Goal: Find specific page/section: Find specific page/section

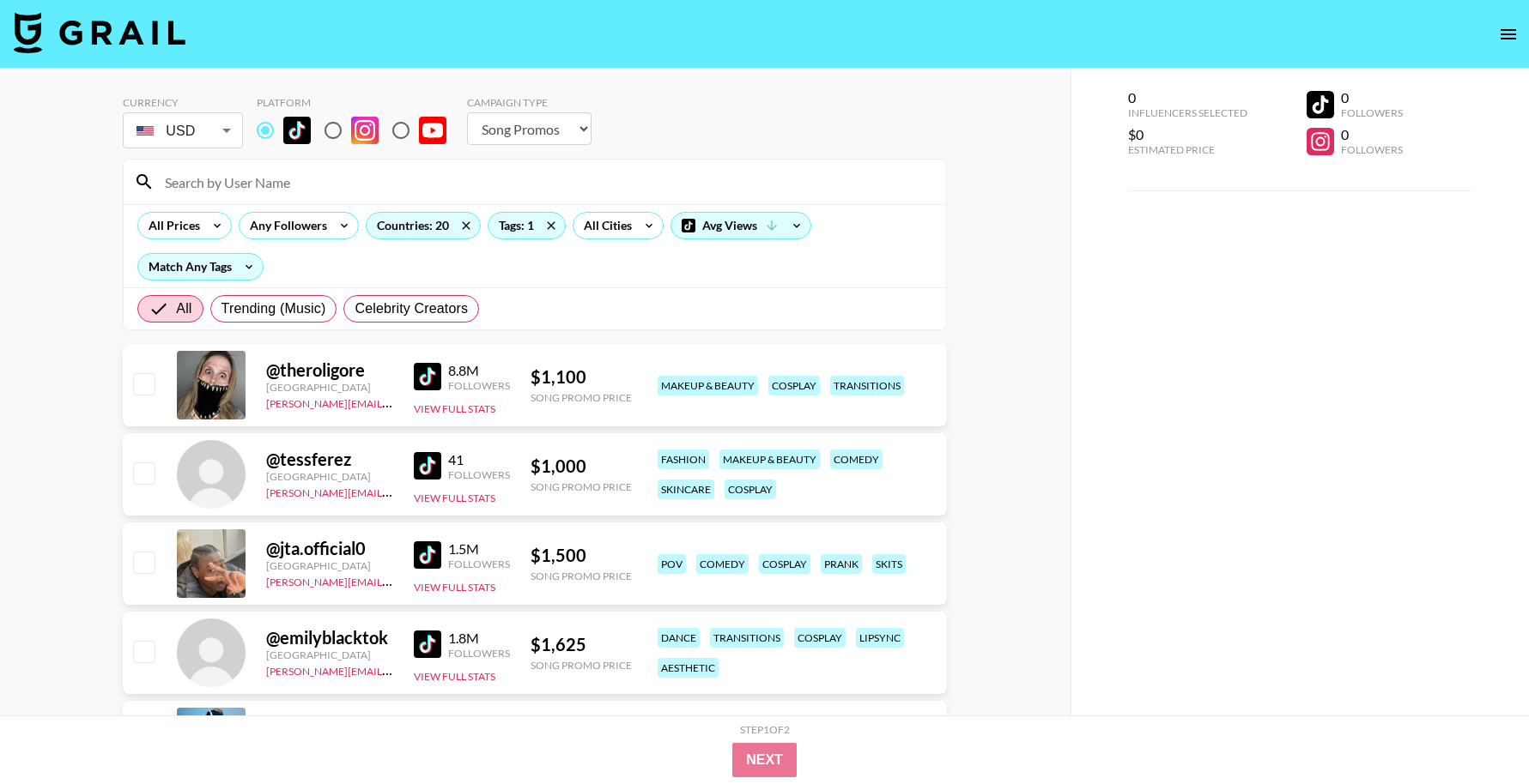
select select "Song"
click at [341, 194] on input at bounding box center [546, 181] width 781 height 27
click at [337, 179] on input at bounding box center [546, 181] width 781 height 27
paste input "f.ukuro"
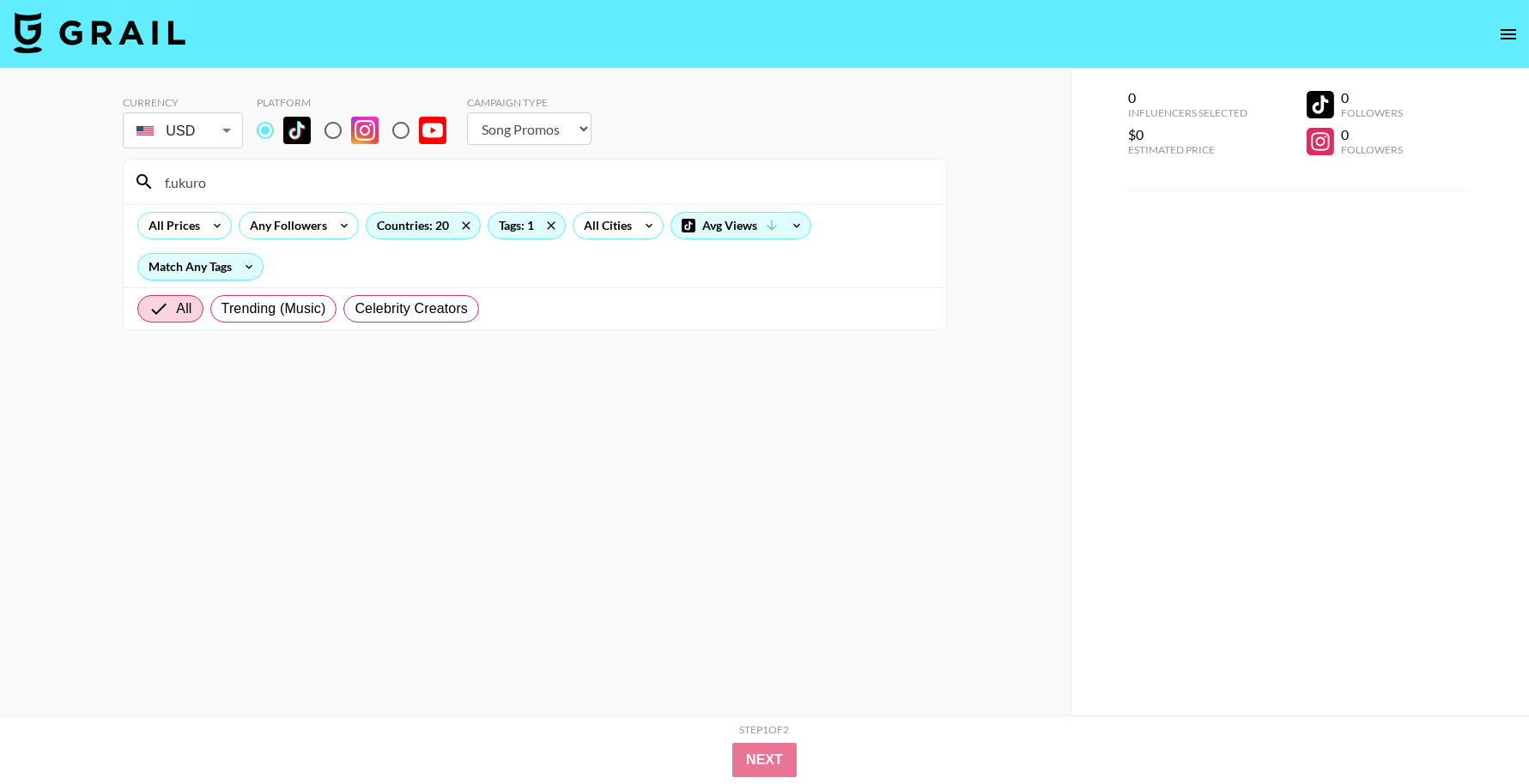
click at [236, 183] on input "f.ukuro" at bounding box center [546, 181] width 781 height 27
paste input "evaaviolett"
click at [280, 189] on input "evaaviolett" at bounding box center [546, 181] width 781 height 27
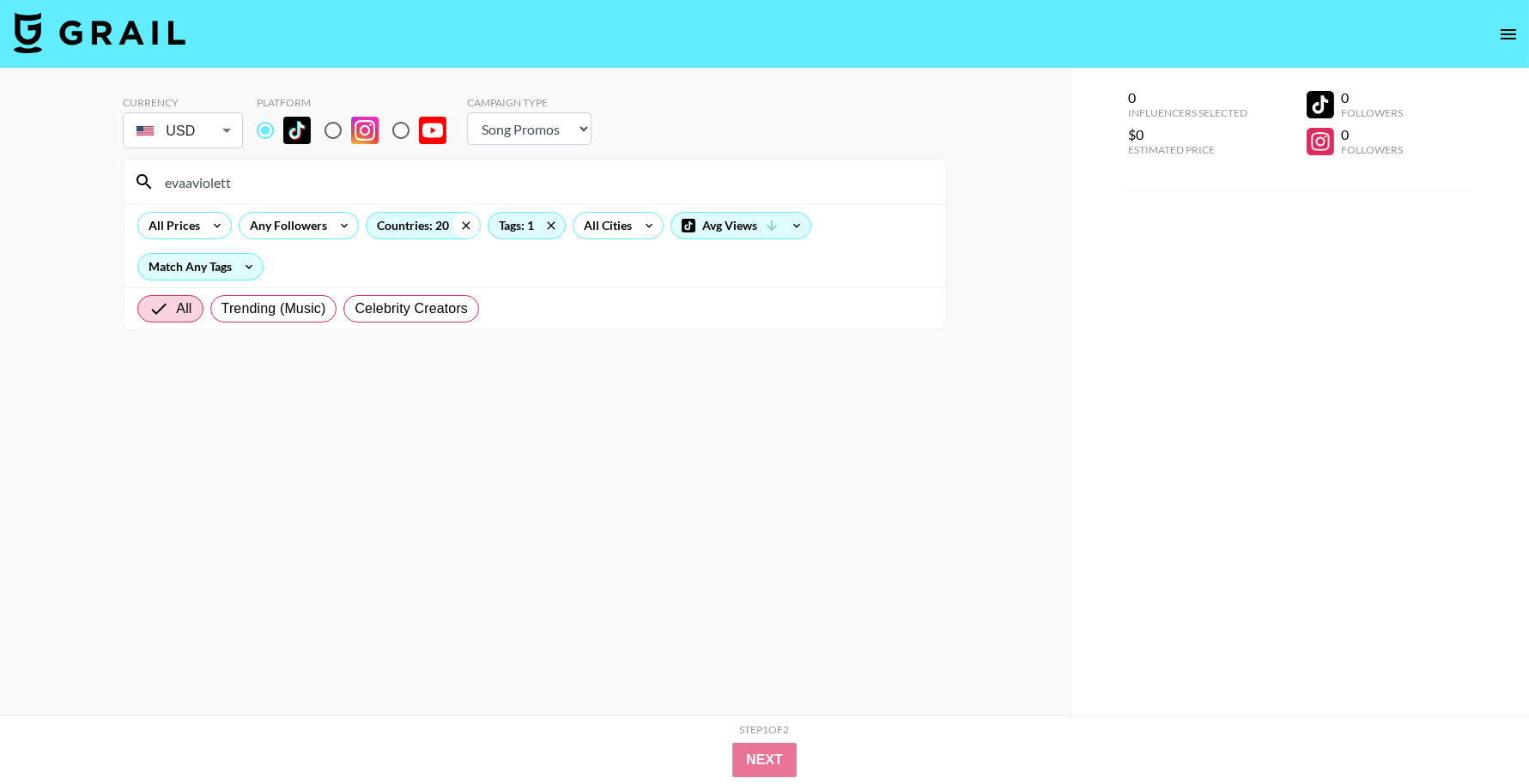
click at [469, 226] on icon at bounding box center [465, 225] width 27 height 25
click at [545, 229] on icon at bounding box center [548, 225] width 27 height 25
click at [372, 189] on input "evaaviolett" at bounding box center [546, 181] width 781 height 27
click at [419, 158] on section "evaaviolett All Prices Any Followers All Countries All Tags All Cities Avg View…" at bounding box center [534, 244] width 824 height 172
click at [409, 175] on input "evaaviolett" at bounding box center [546, 181] width 781 height 27
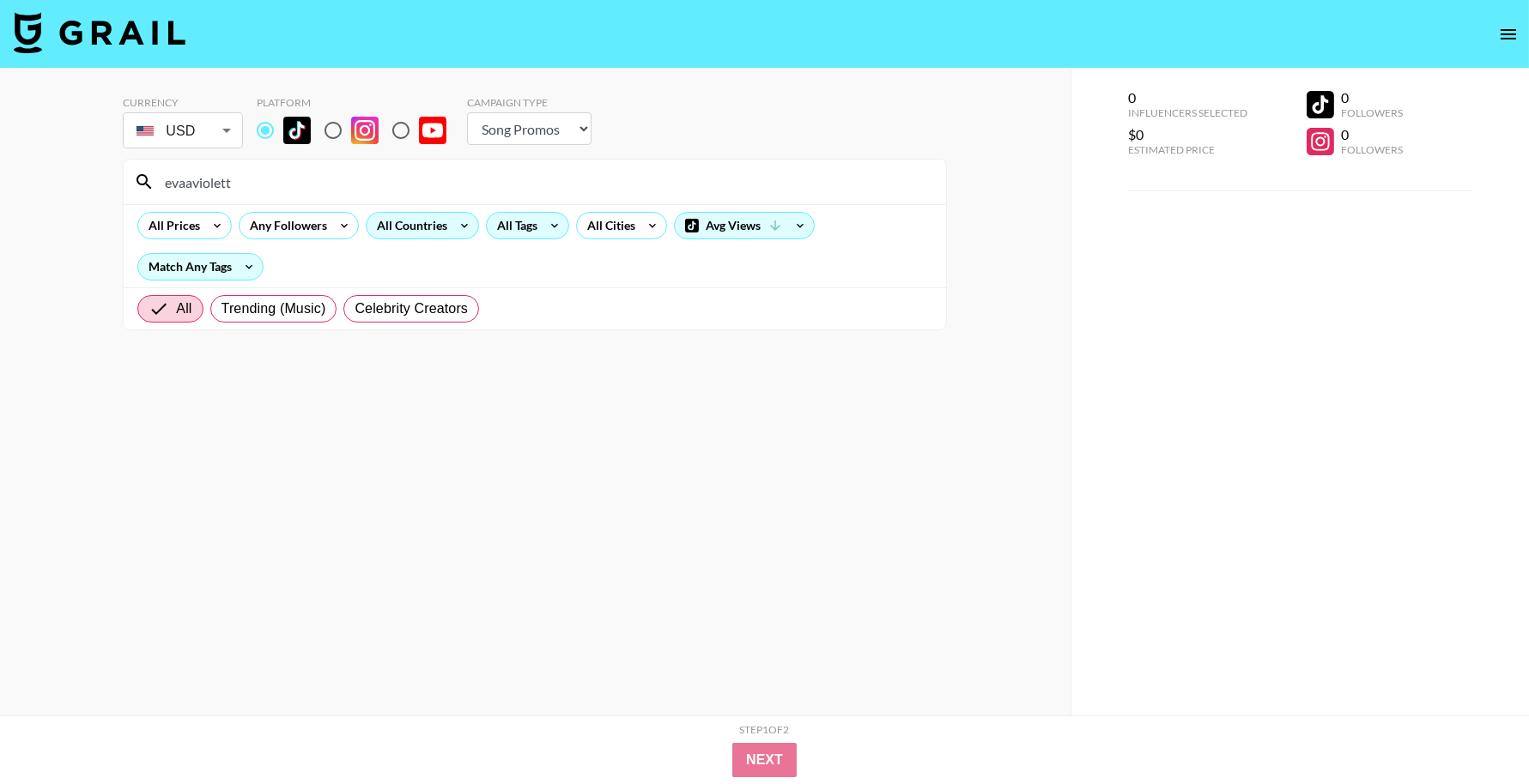
click at [409, 175] on input "evaaviolett" at bounding box center [546, 181] width 781 height 27
paste input "waddaboutya"
type input "waddaboutya"
click at [1510, 31] on icon "open drawer" at bounding box center [1508, 34] width 21 height 21
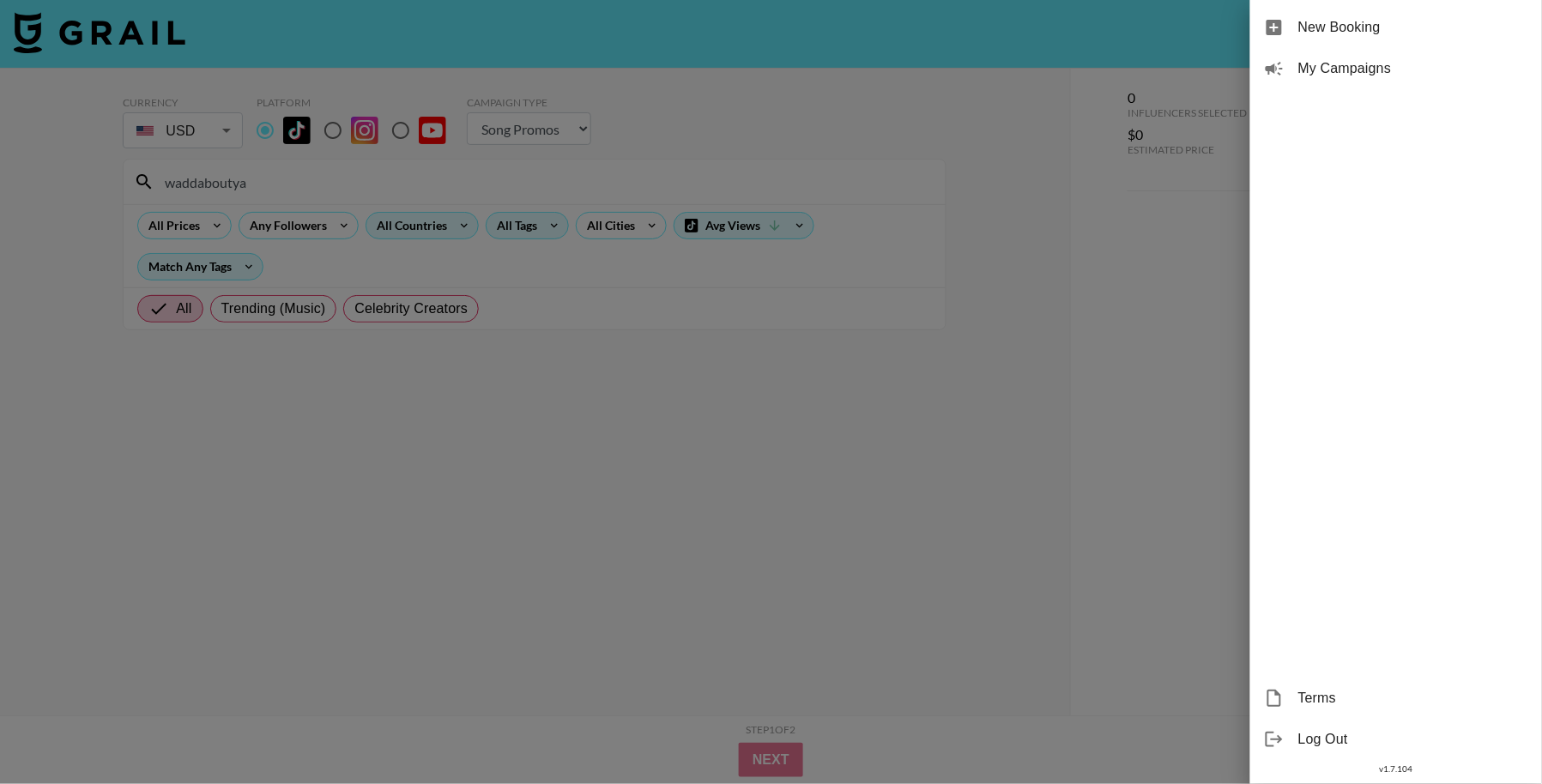
click at [1388, 66] on span "My Campaigns" at bounding box center [1414, 69] width 230 height 21
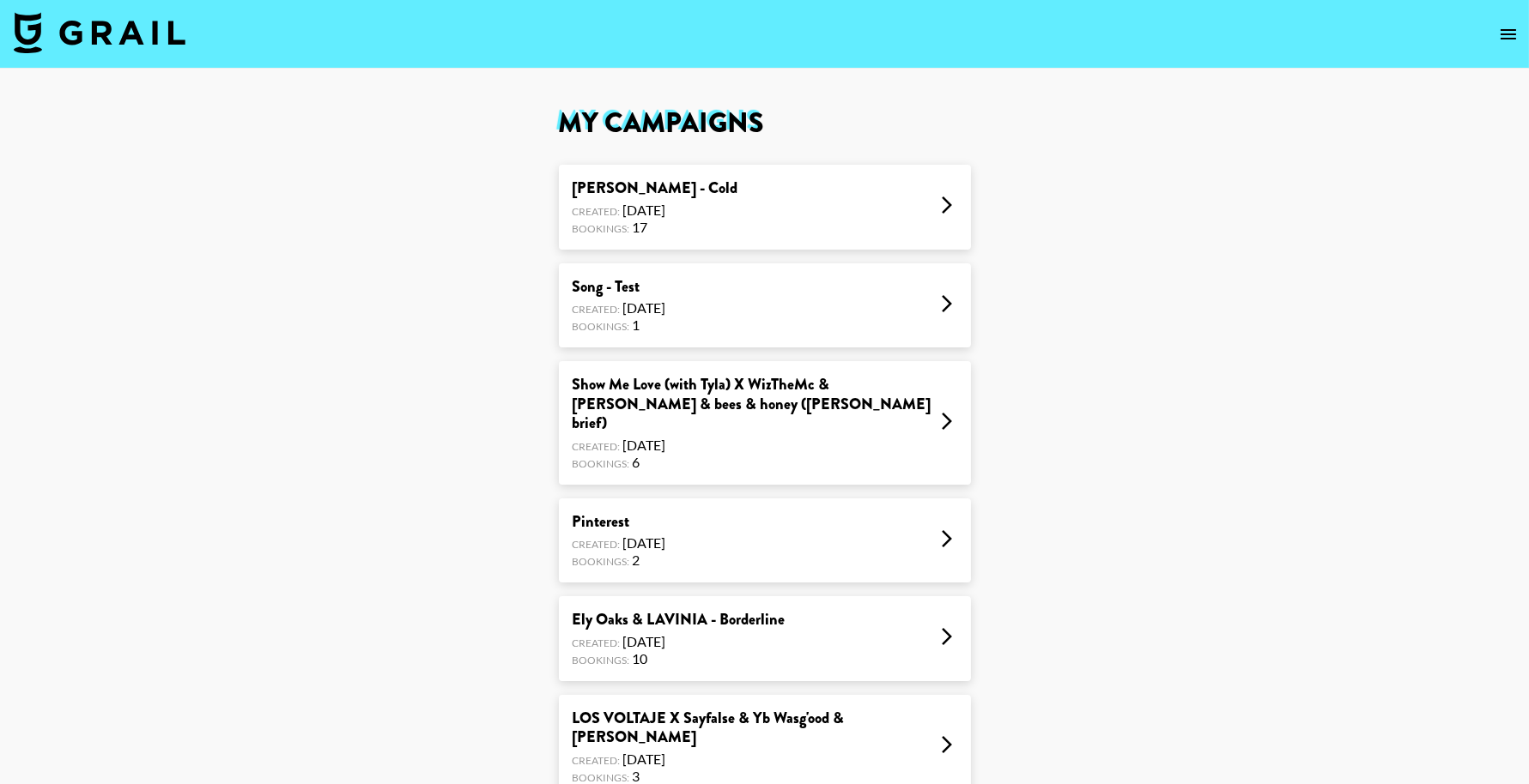
click at [613, 202] on div "Created: [DATE]" at bounding box center [656, 210] width 166 height 17
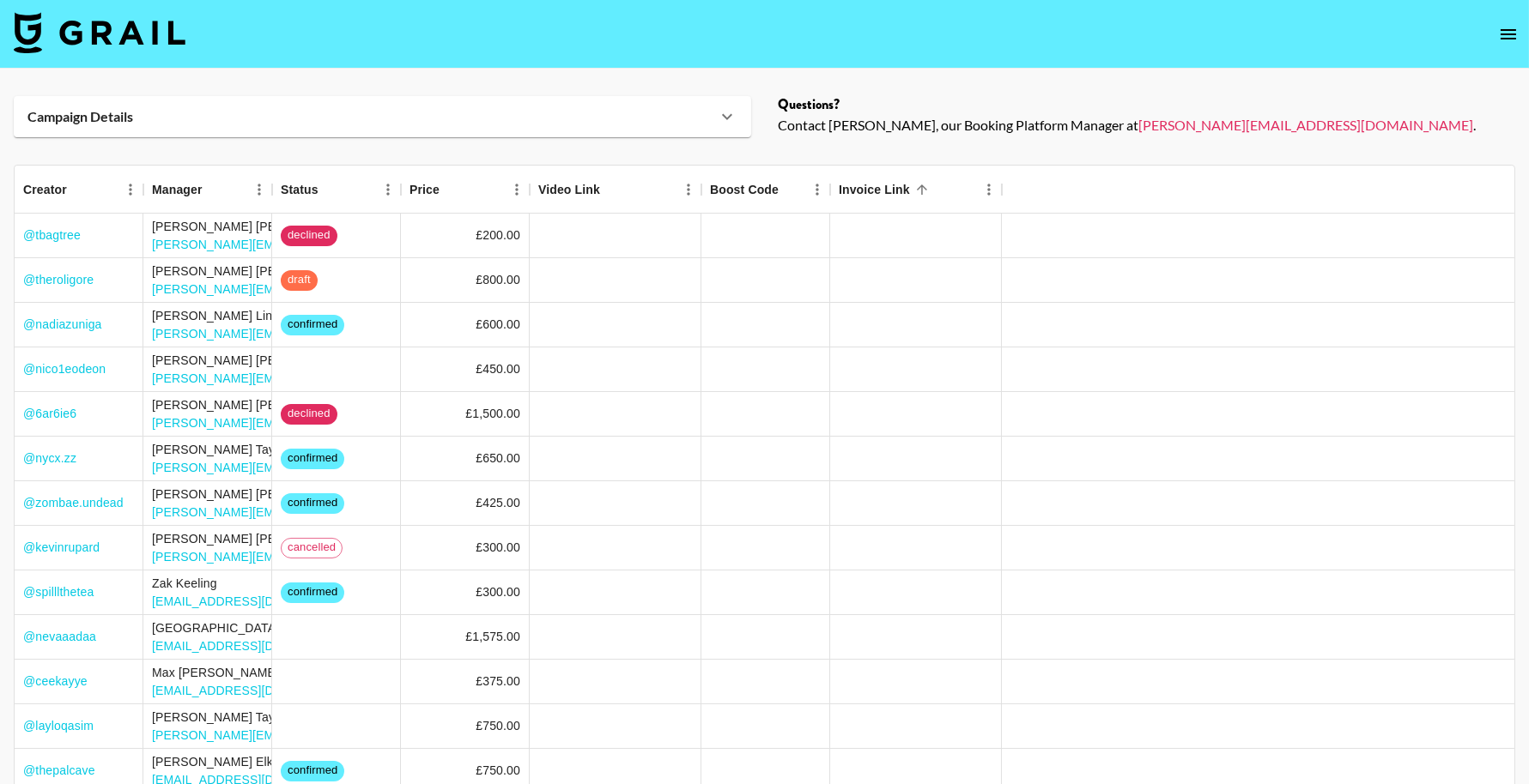
click at [412, 139] on main "Campaign Details Details Questions? Contact [PERSON_NAME], our Booking Platform…" at bounding box center [764, 542] width 1529 height 945
click at [420, 125] on div "Campaign Details" at bounding box center [382, 117] width 737 height 42
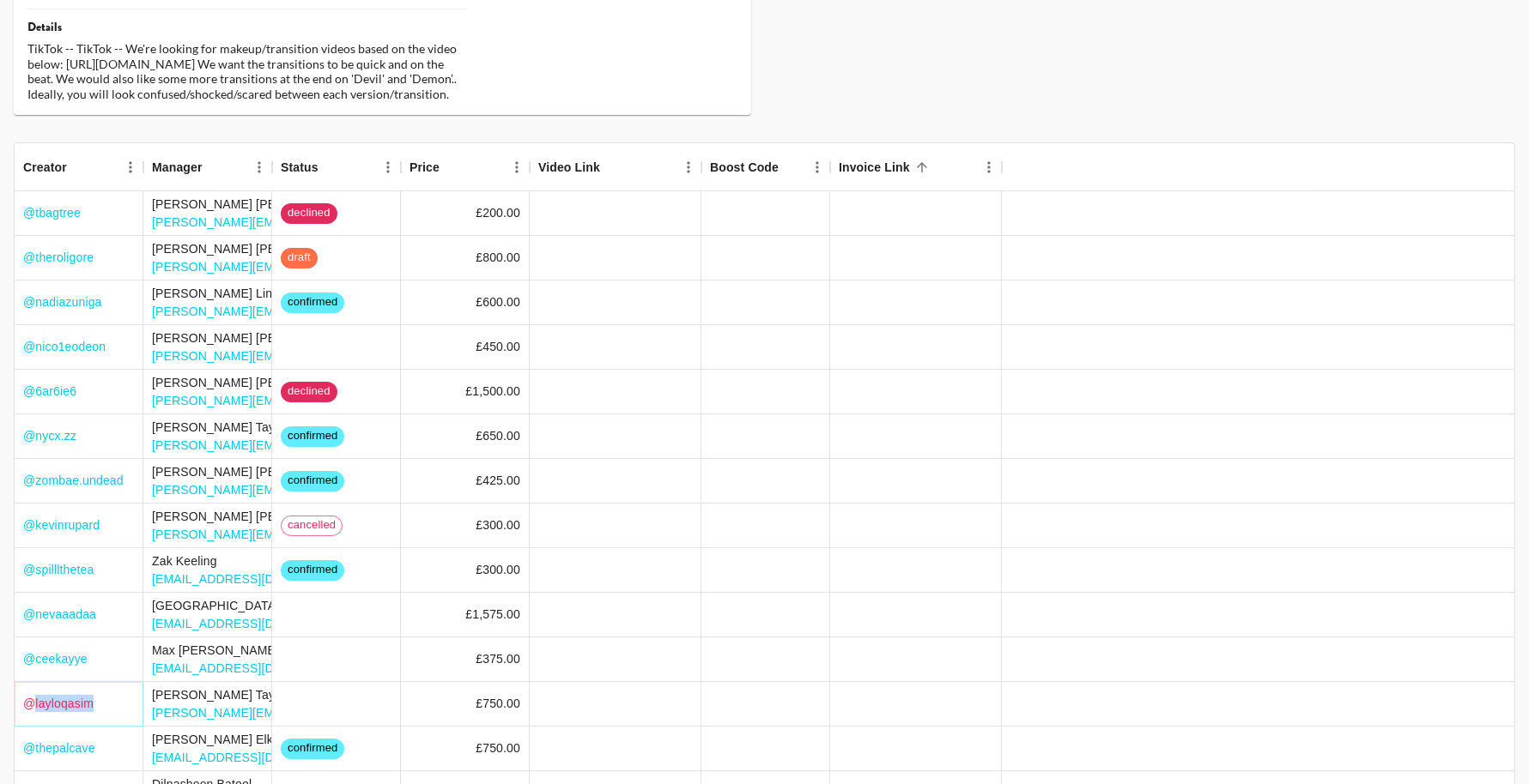
scroll to position [455, 0]
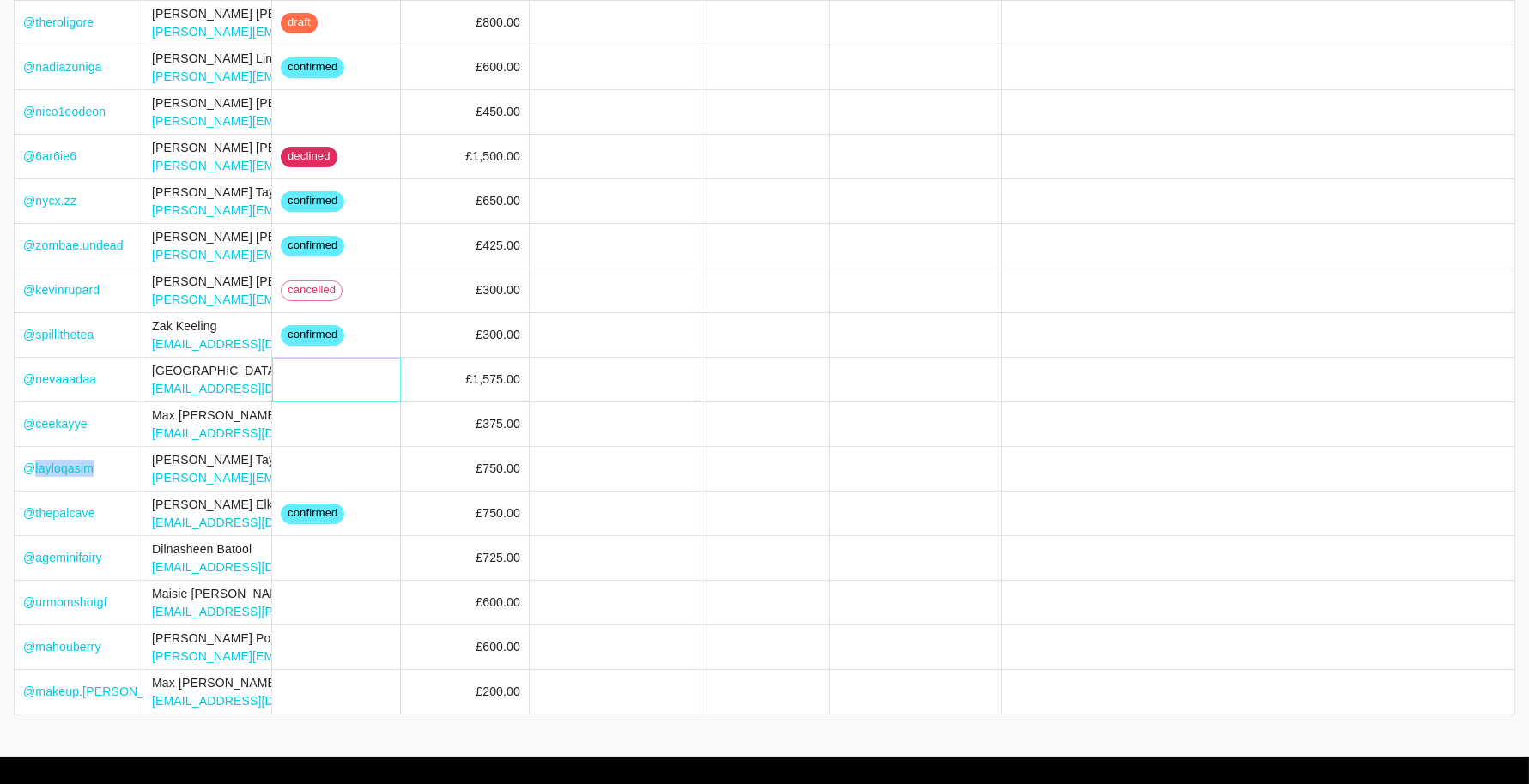
click at [392, 392] on div at bounding box center [336, 379] width 128 height 44
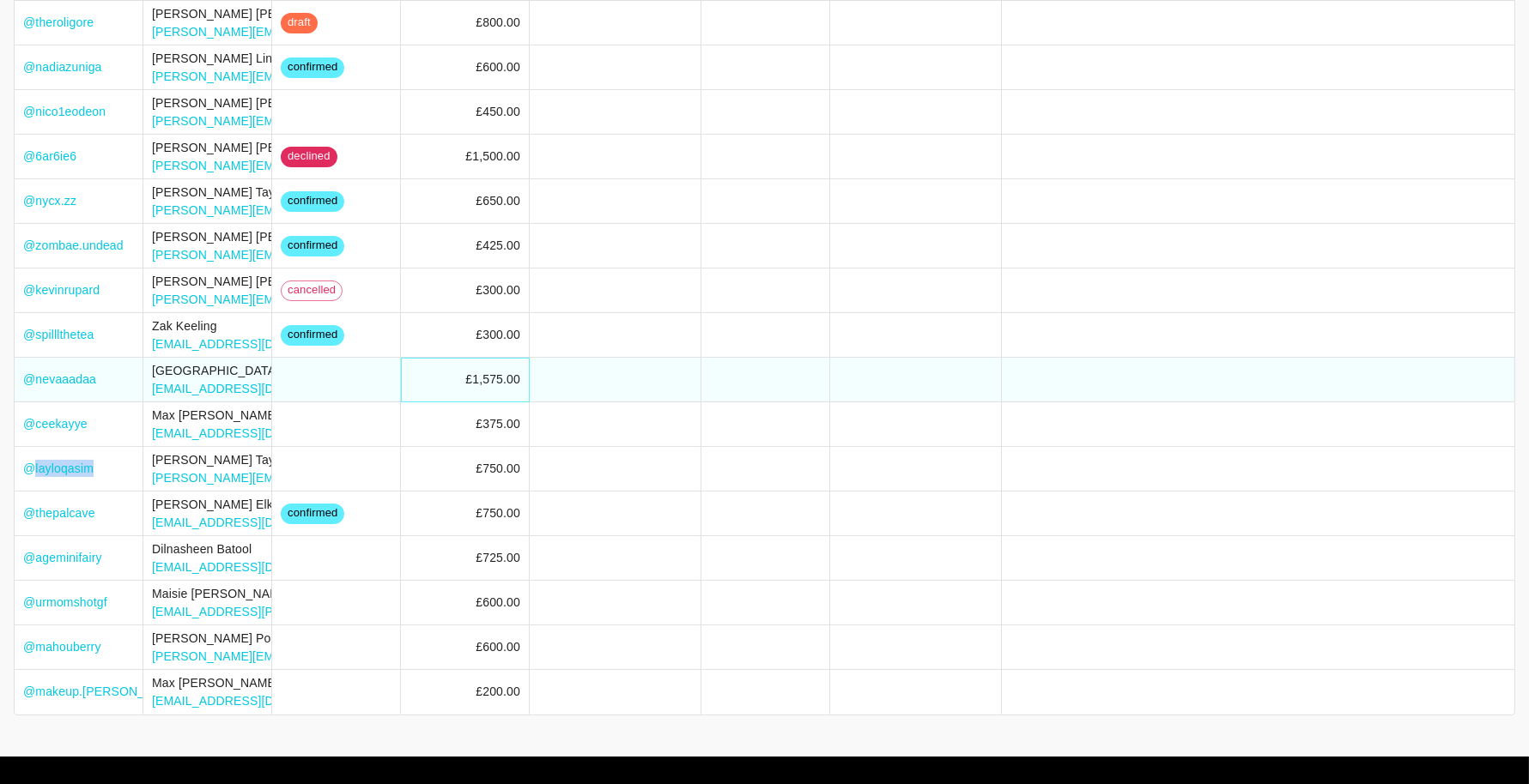
click at [411, 392] on div "£1,575.00" at bounding box center [465, 379] width 128 height 44
drag, startPoint x: 120, startPoint y: 573, endPoint x: 25, endPoint y: 578, distance: 95.1
click at [25, 578] on div "@ ageminifairy" at bounding box center [78, 558] width 128 height 44
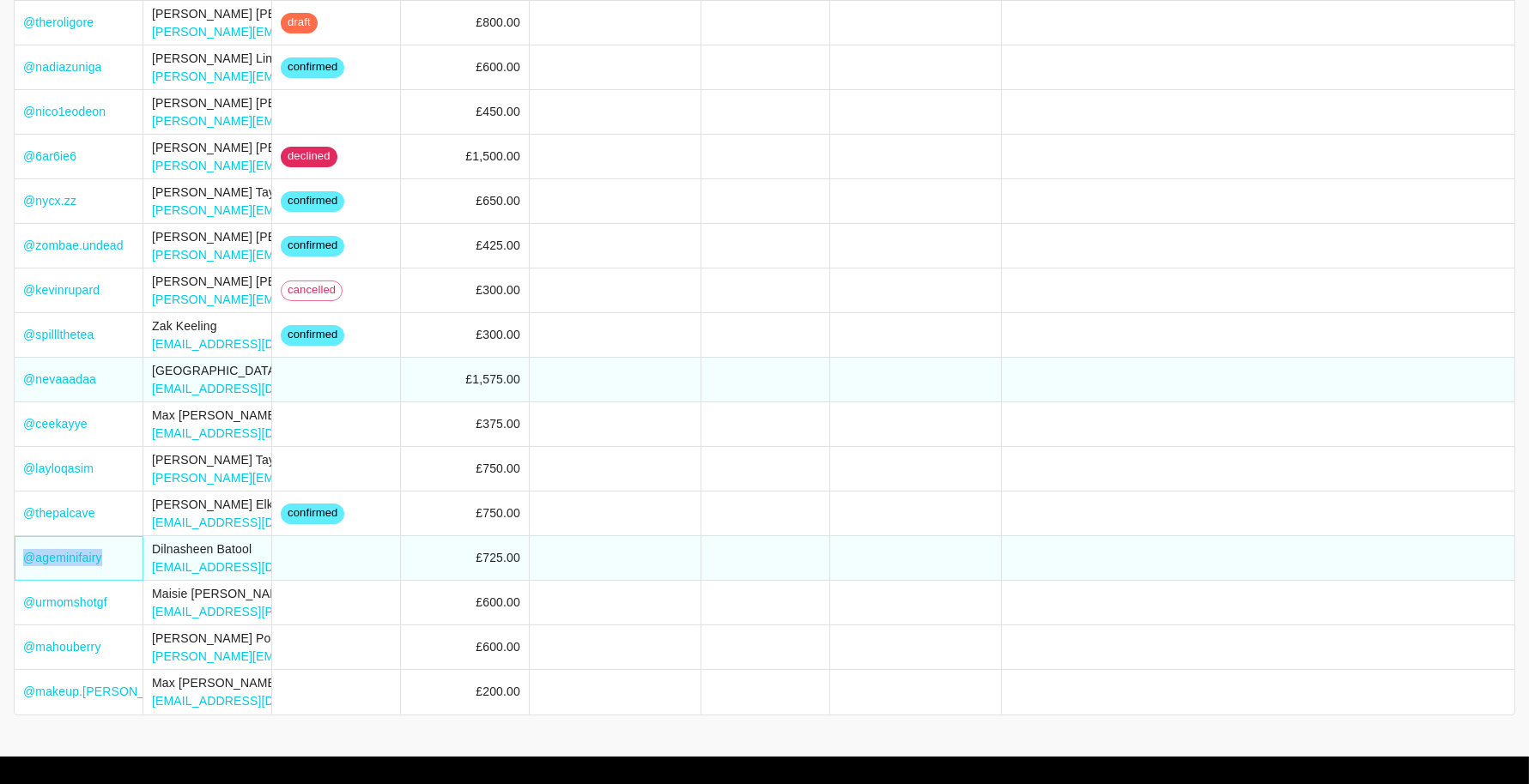
copy link "@ ageminifairy"
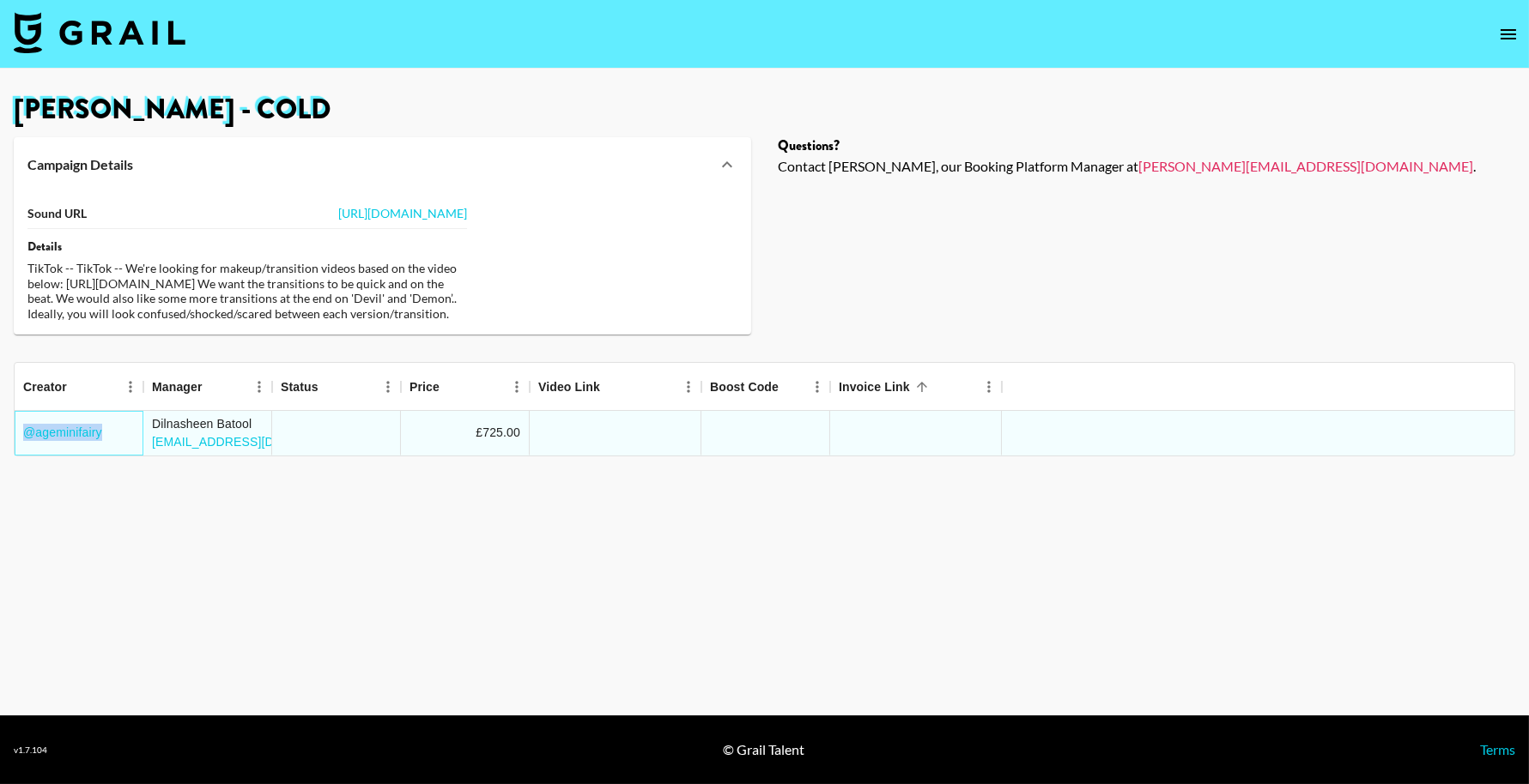
scroll to position [0, 0]
click at [148, 26] on img at bounding box center [100, 33] width 172 height 42
select select "Song"
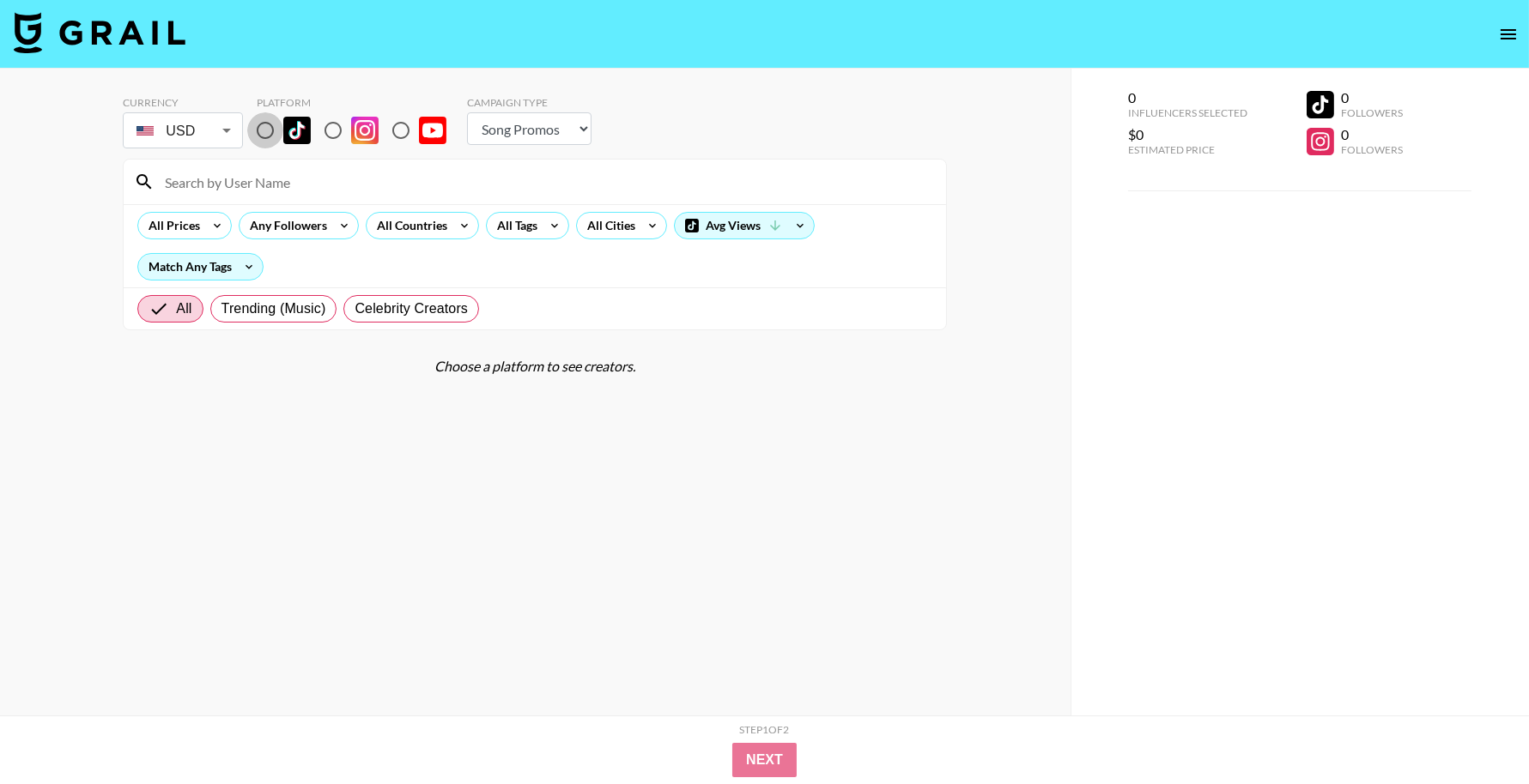
click at [276, 125] on input "radio" at bounding box center [265, 130] width 36 height 36
radio input "true"
click at [278, 177] on input at bounding box center [546, 181] width 781 height 27
paste input "natashajanewood"
click at [288, 195] on div "natashajanewood" at bounding box center [534, 181] width 822 height 44
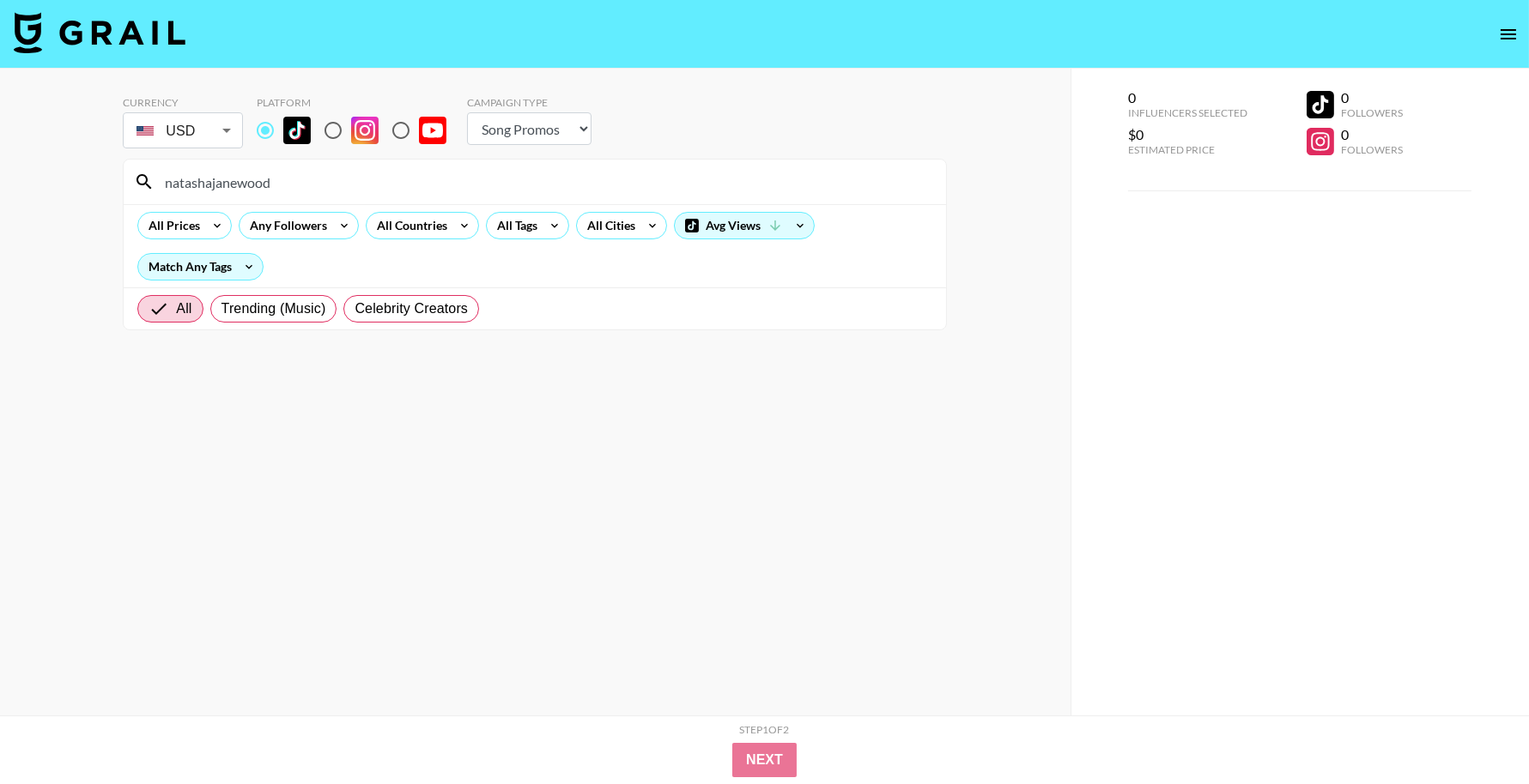
click at [287, 184] on input "natashajanewood" at bounding box center [546, 181] width 781 height 27
paste input "muatori"
click at [354, 185] on input "muatori" at bounding box center [546, 181] width 781 height 27
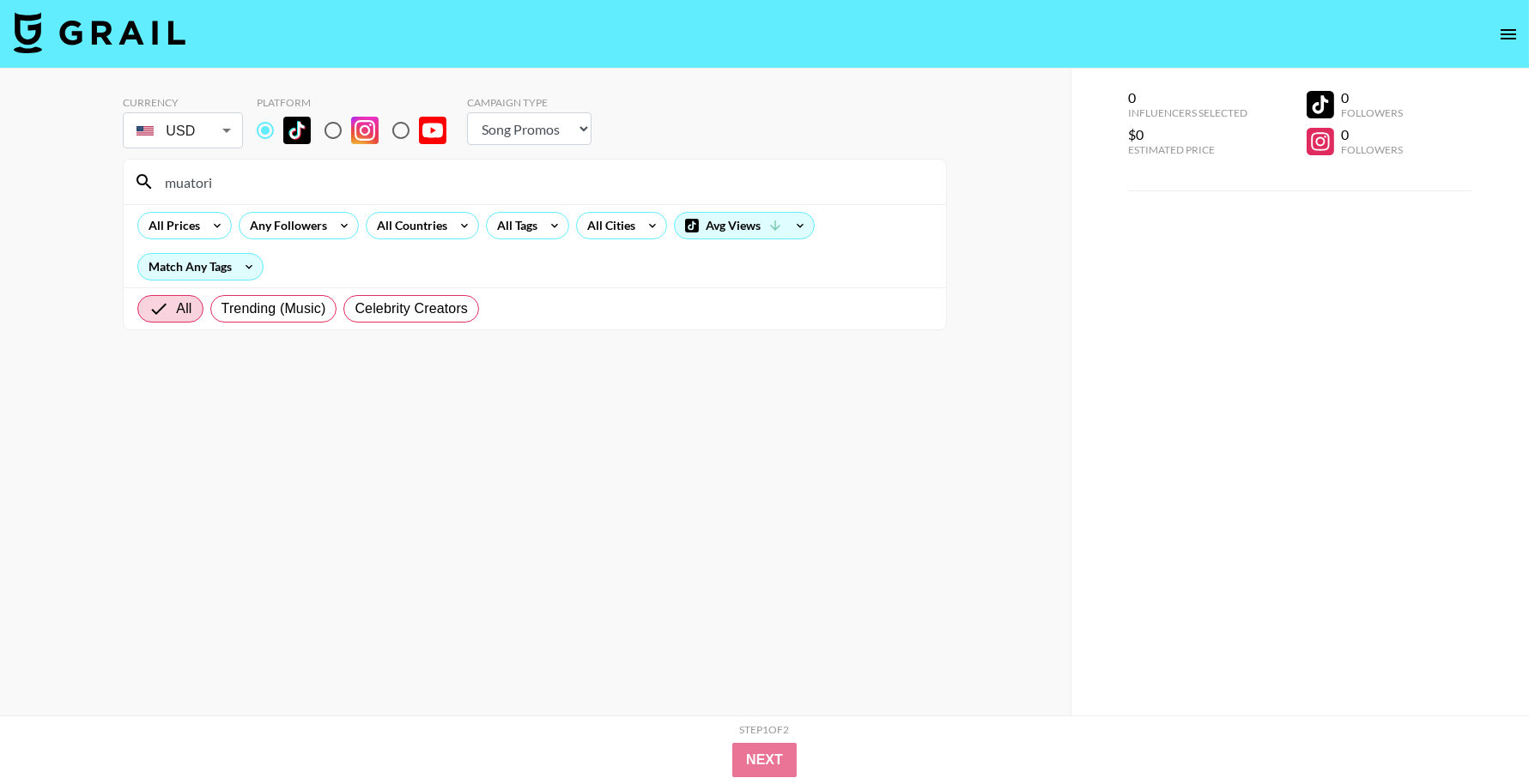
paste input "elladoesfx"
click at [343, 174] on input "elladoesfx" at bounding box center [546, 181] width 781 height 27
paste input ".ayoitslani"
click at [273, 181] on input ".ayoitslani" at bounding box center [546, 181] width 781 height 27
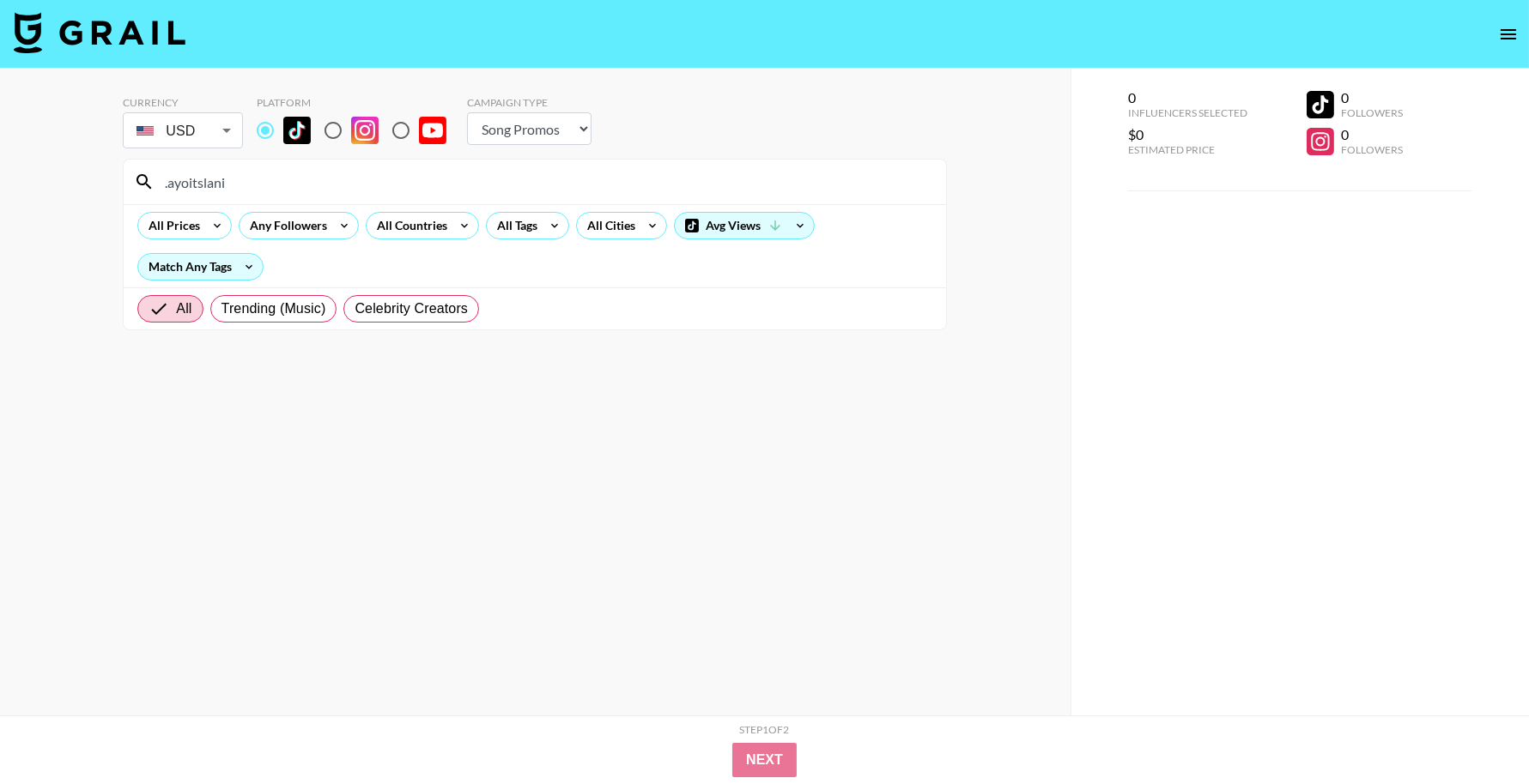
click at [273, 181] on input ".ayoitslani" at bounding box center [546, 181] width 781 height 27
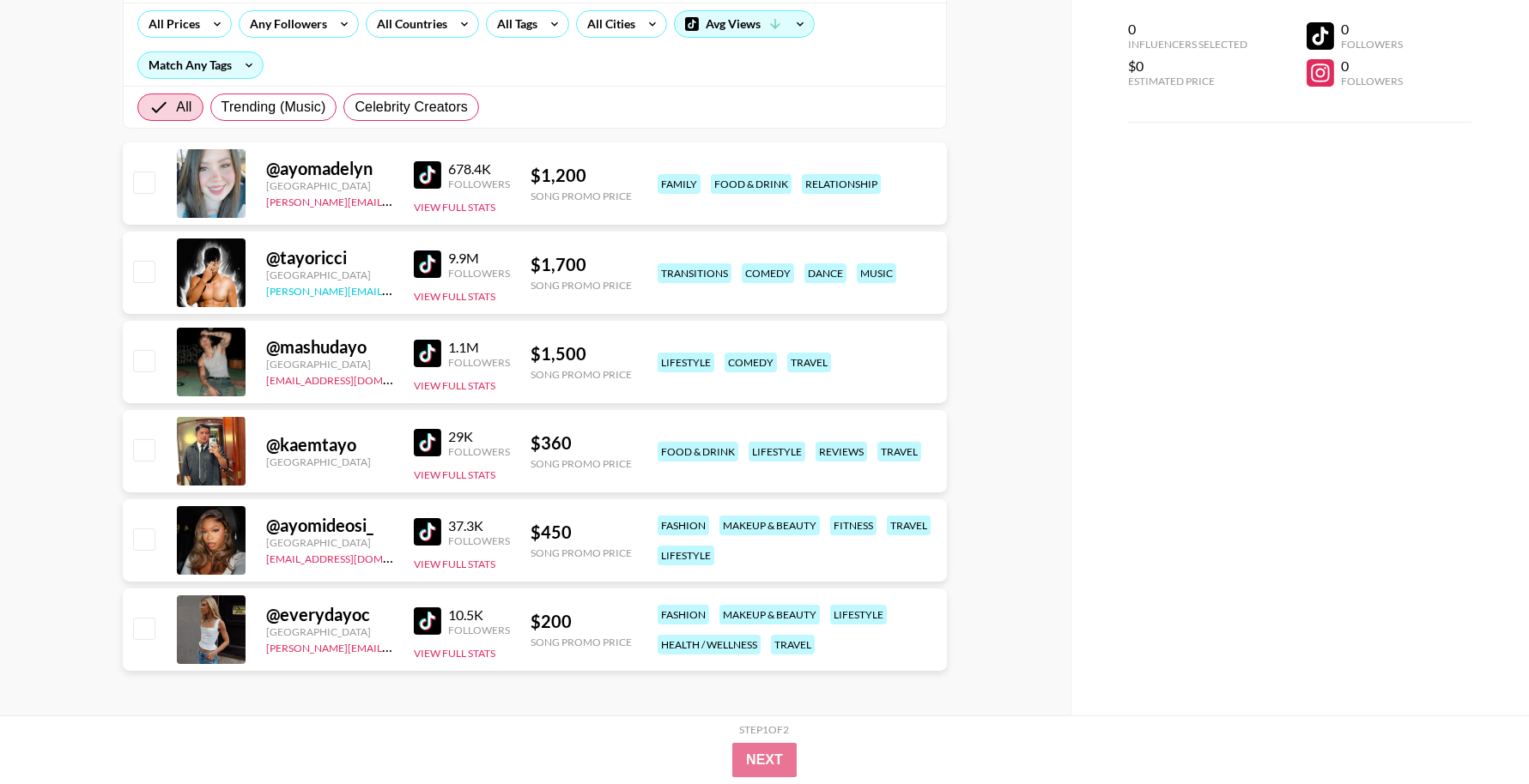
scroll to position [204, 0]
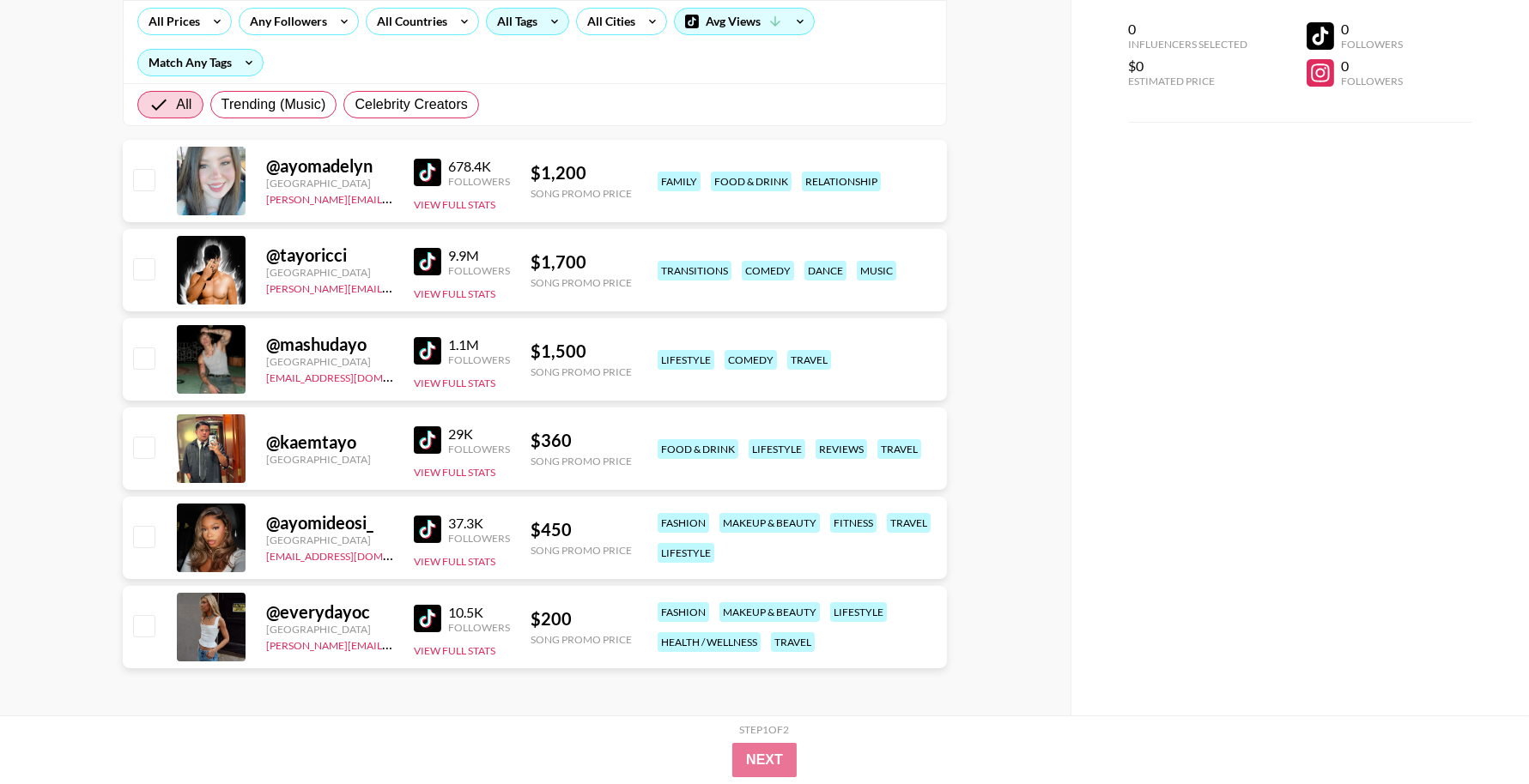
type input "ayo"
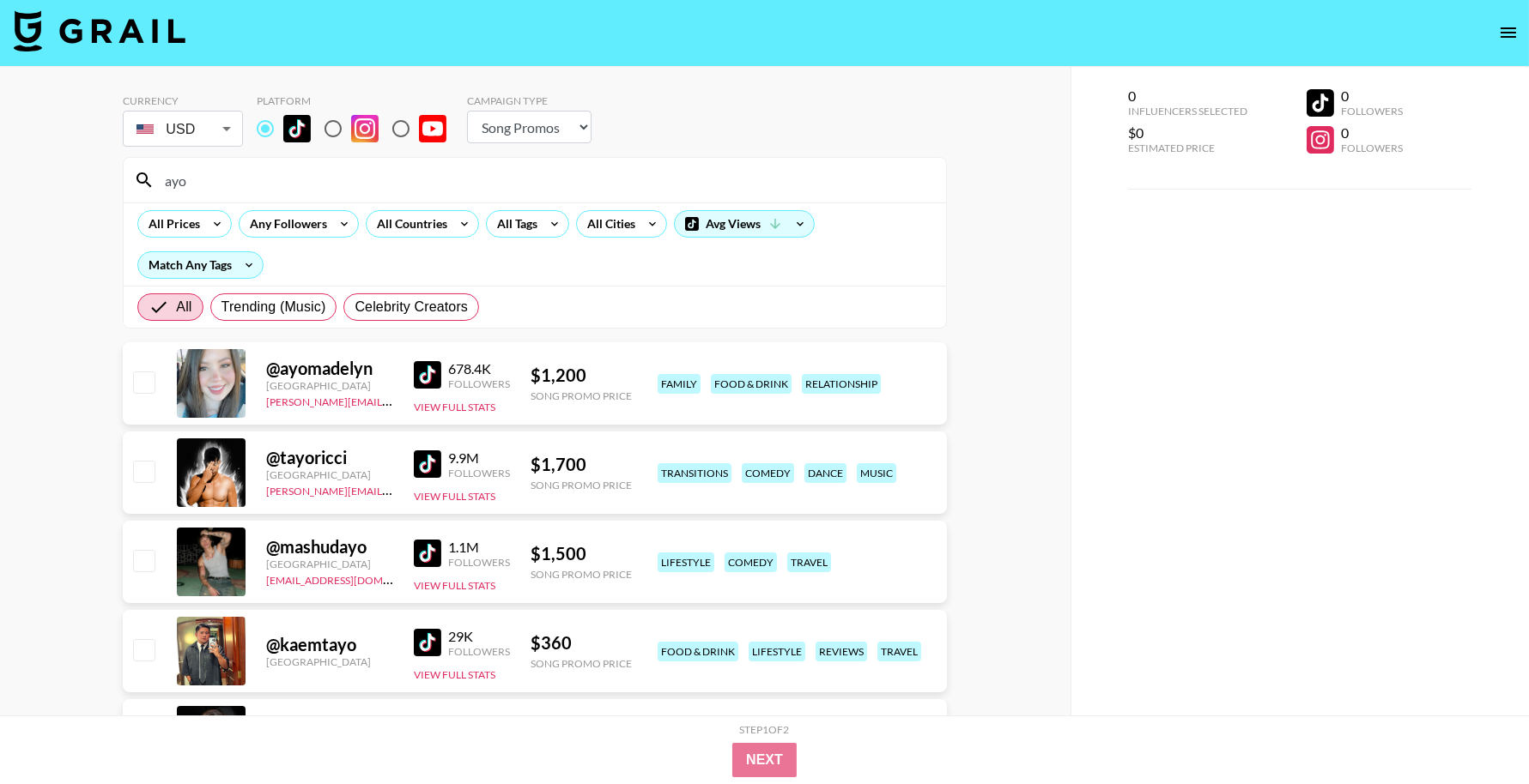
scroll to position [0, 0]
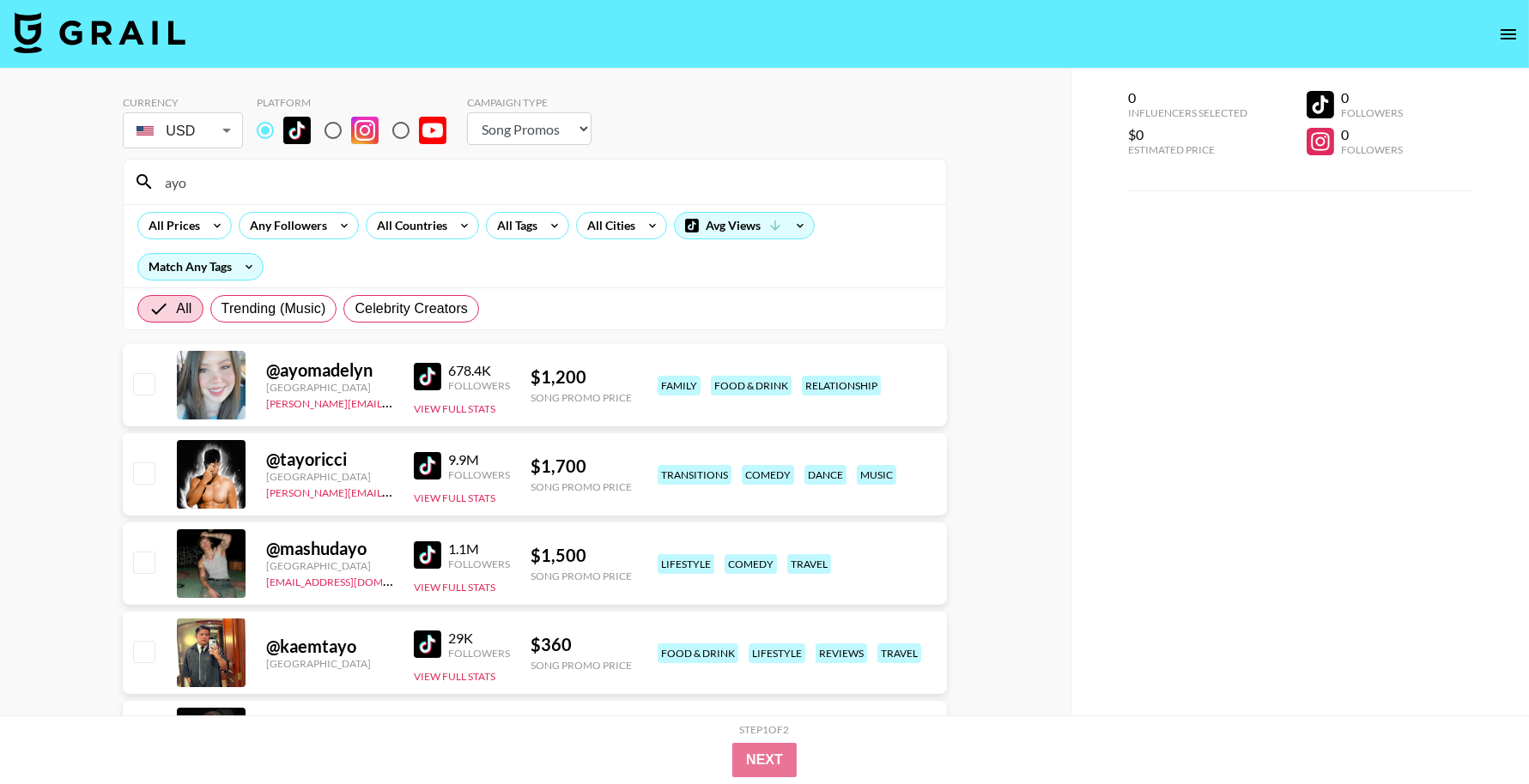
click at [360, 125] on img at bounding box center [364, 130] width 27 height 27
click at [351, 125] on input "radio" at bounding box center [333, 130] width 36 height 36
radio input "true"
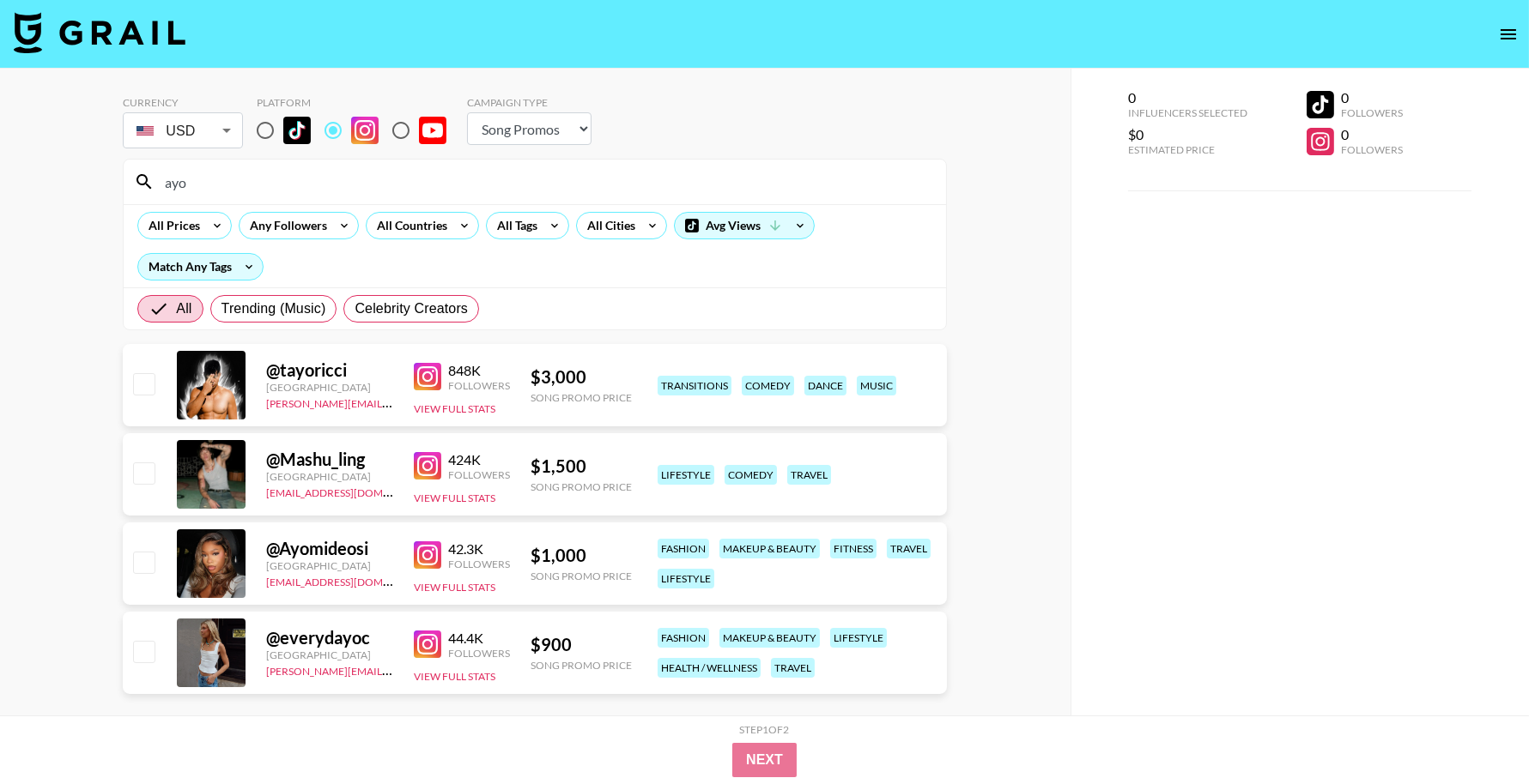
click at [324, 183] on input "ayo" at bounding box center [546, 181] width 781 height 27
paste input "itslanicos"
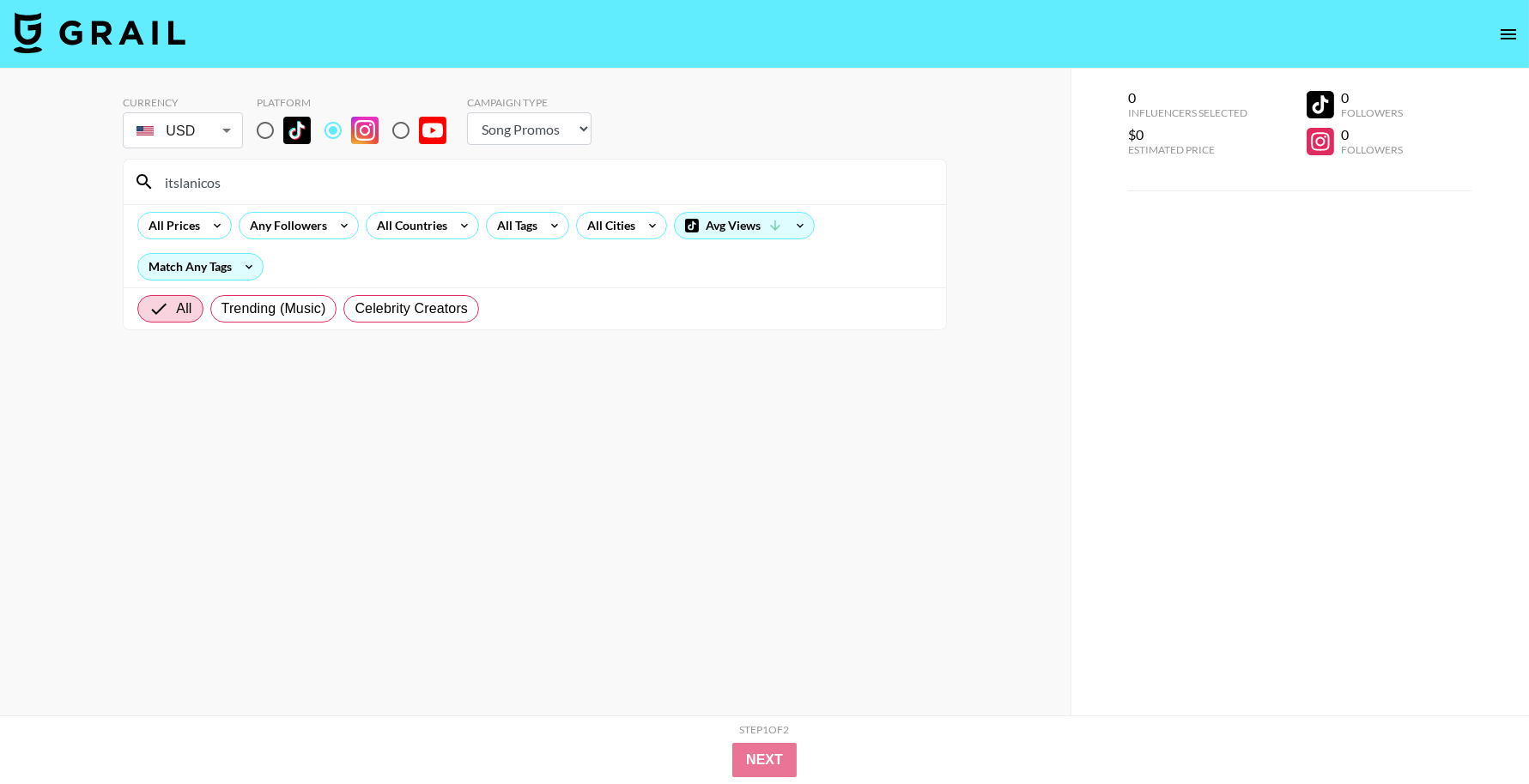
click at [343, 180] on input "itslanicos" at bounding box center [546, 181] width 781 height 27
paste input "[PERSON_NAME].[PERSON_NAME]"
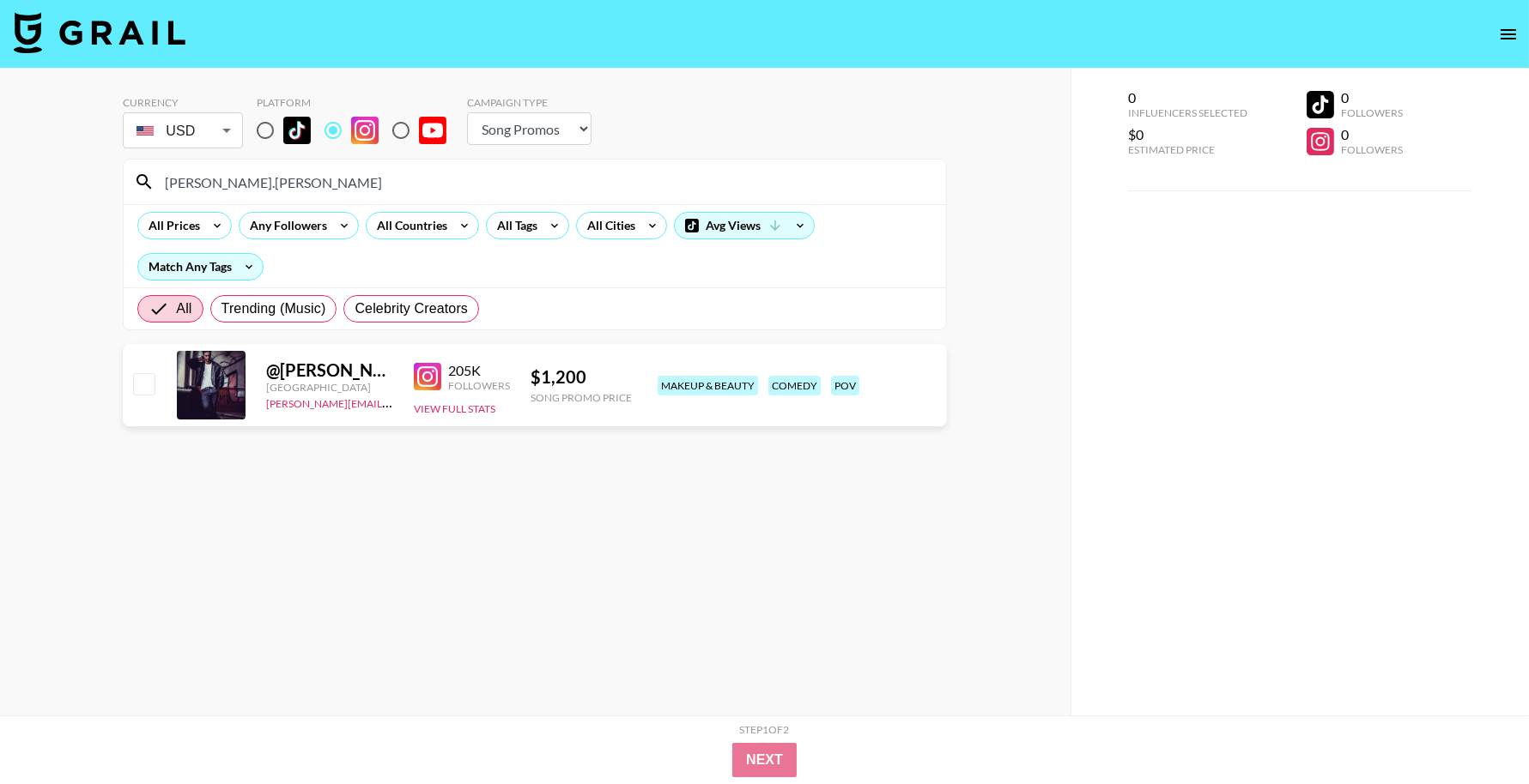
type input "[PERSON_NAME].[PERSON_NAME]"
click at [269, 123] on input "radio" at bounding box center [265, 130] width 36 height 36
radio input "true"
click at [205, 119] on body "Currency USD USD ​ Platform Campaign Type Choose Type... Song Promos Brand Prom…" at bounding box center [764, 426] width 1529 height 853
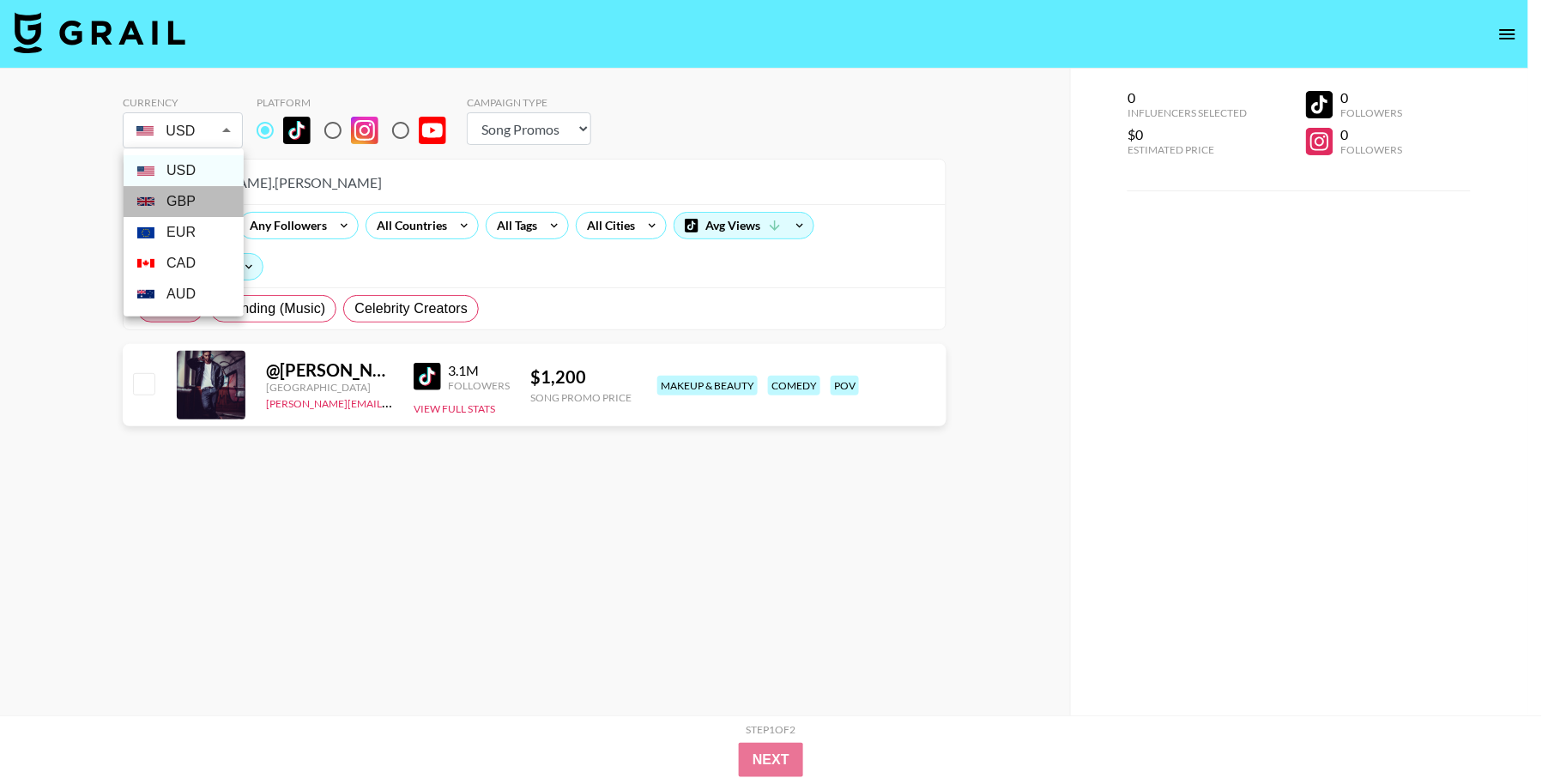
click at [195, 199] on li "GBP" at bounding box center [183, 201] width 120 height 31
type input "GBP"
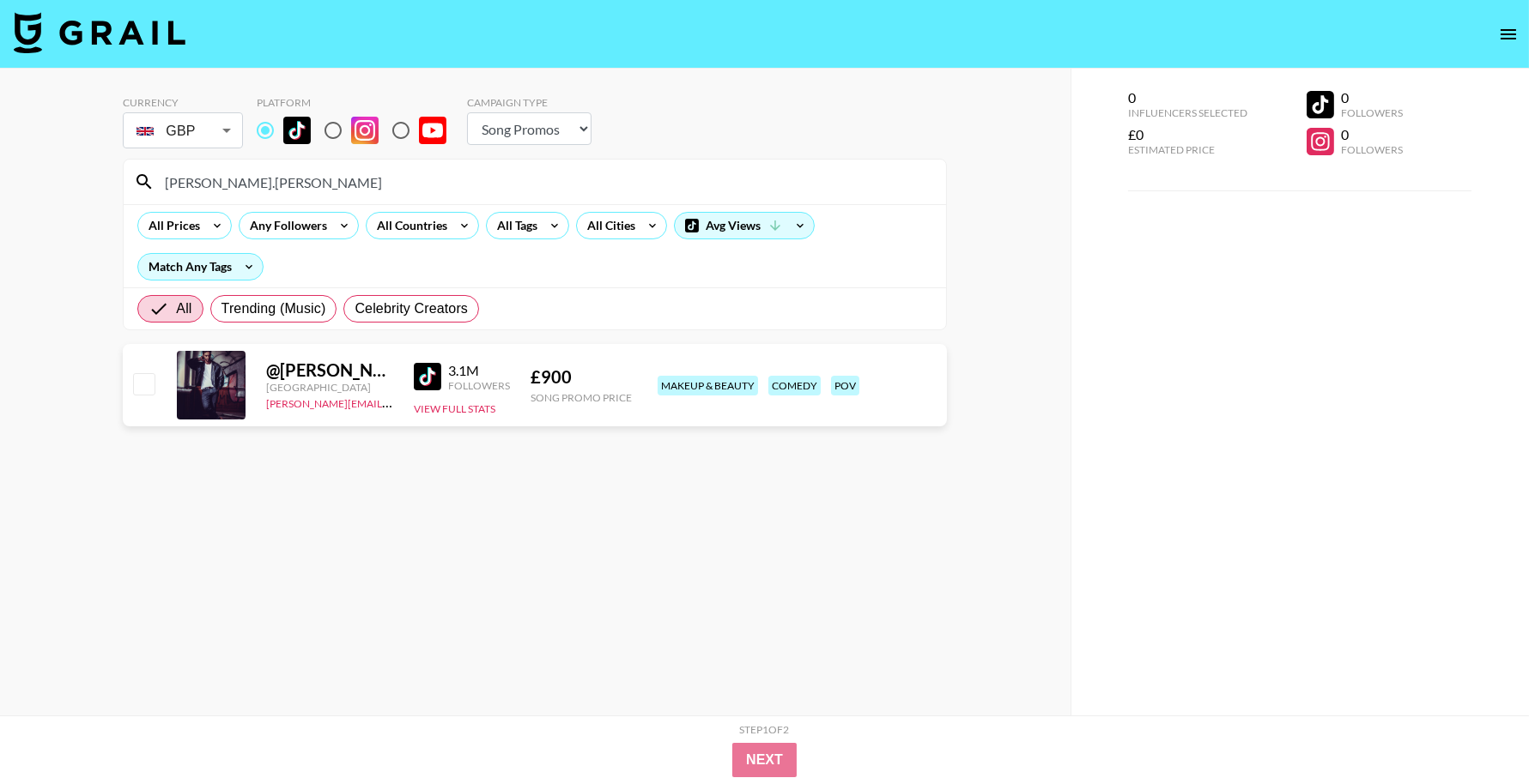
click at [310, 192] on input "[PERSON_NAME].[PERSON_NAME]" at bounding box center [546, 181] width 781 height 27
paste input "toothlessteddie"
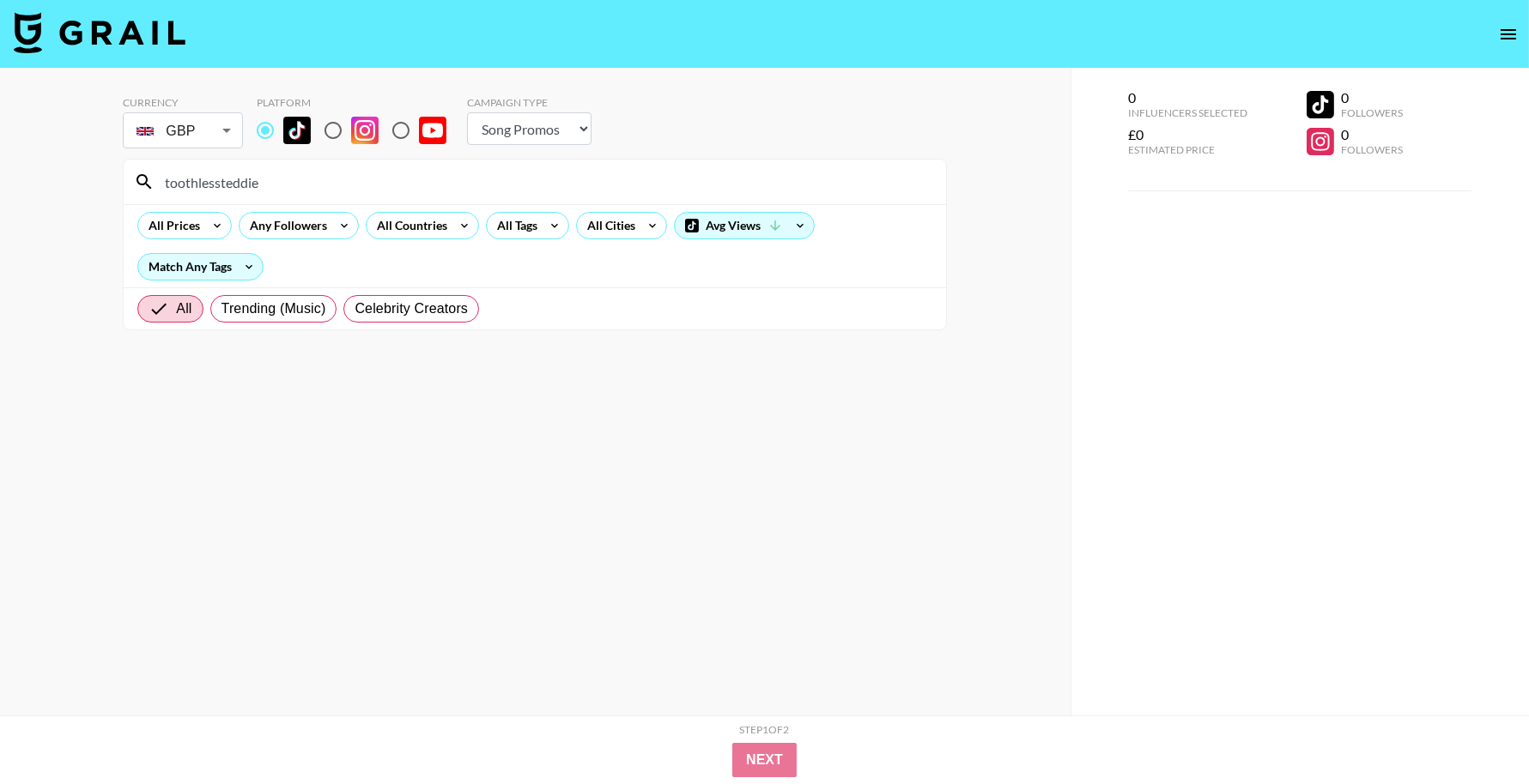
type input "toothlessteddie"
